Goal: Transaction & Acquisition: Purchase product/service

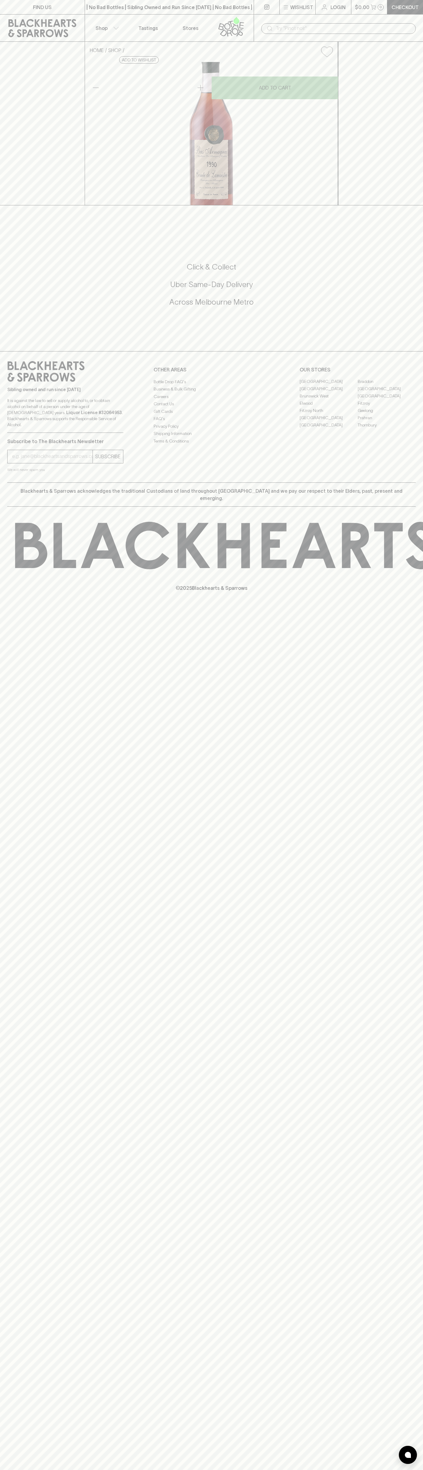
click at [62, 29] on icon at bounding box center [43, 28] width 76 height 18
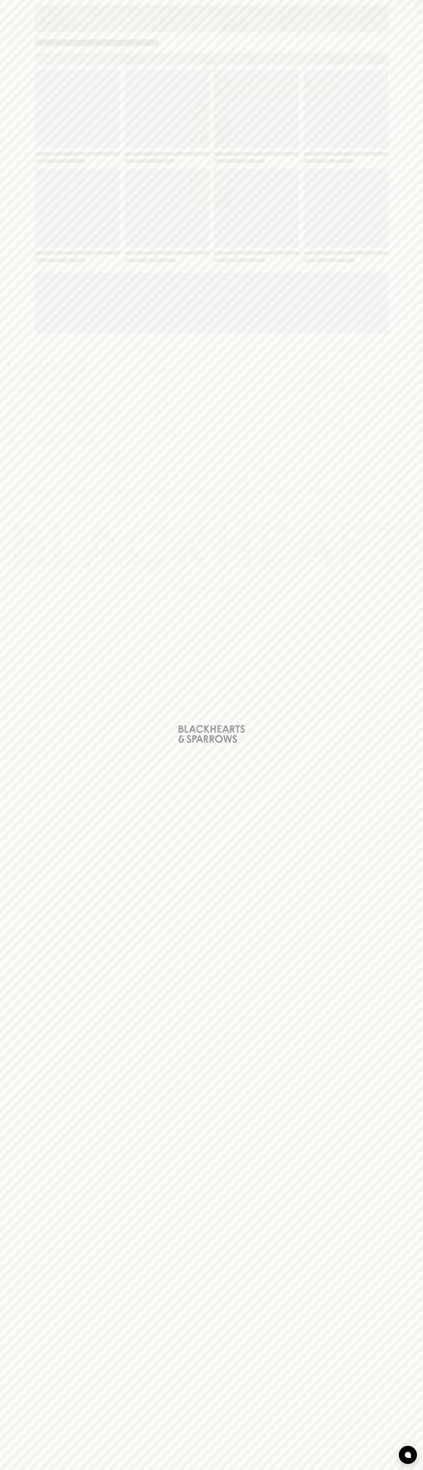
click at [396, 548] on div "Loading" at bounding box center [211, 735] width 423 height 1470
click at [227, 1470] on html "FIND US | No Bad Bottles | Sibling Owned and Run Since [DATE] | No Bad Bottles …" at bounding box center [211, 735] width 423 height 1470
click at [3, 1044] on div "Loading" at bounding box center [211, 735] width 423 height 1470
